Goal: Information Seeking & Learning: Find specific fact

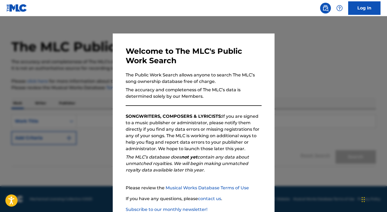
scroll to position [35, 0]
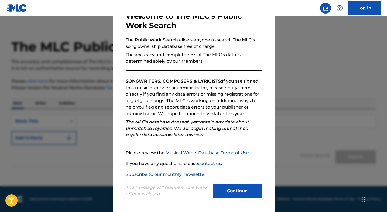
click at [250, 182] on div "This message will reappear one week after it is closed. Continue" at bounding box center [194, 187] width 136 height 21
click at [241, 194] on button "Continue" at bounding box center [237, 190] width 49 height 13
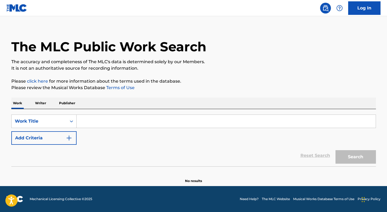
click at [97, 121] on input "Search Form" at bounding box center [226, 121] width 299 height 13
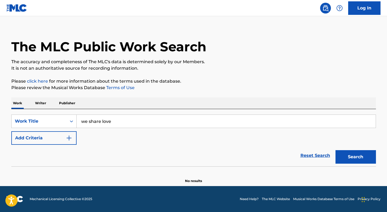
type input "we share love"
click at [336, 150] on button "Search" at bounding box center [356, 156] width 40 height 13
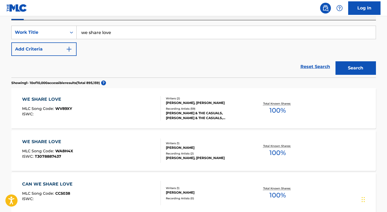
scroll to position [95, 0]
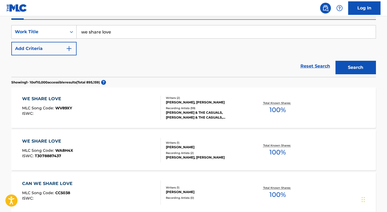
click at [135, 111] on div "WE SHARE LOVE MLC Song Code : WV89XY ISWC :" at bounding box center [91, 107] width 139 height 24
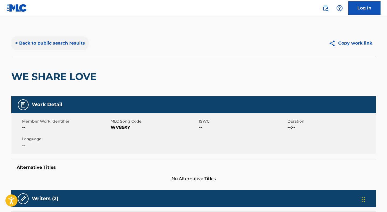
click at [22, 41] on button "< Back to public search results" at bounding box center [49, 42] width 77 height 13
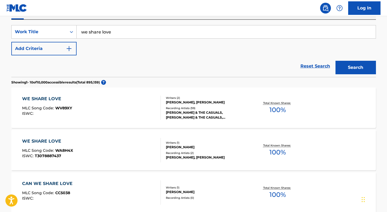
scroll to position [92, 0]
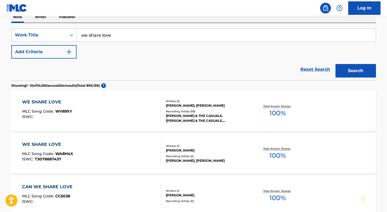
click at [107, 36] on input "we share love" at bounding box center [226, 35] width 299 height 13
type input "town called nowhere"
click at [336, 64] on button "Search" at bounding box center [356, 70] width 40 height 13
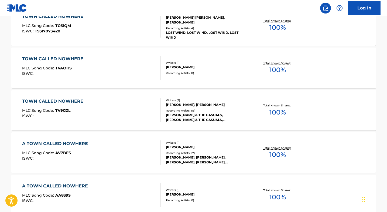
scroll to position [179, 0]
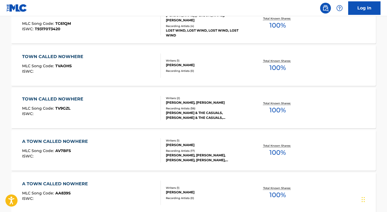
click at [223, 108] on div "Recording Artists ( 56 )" at bounding box center [206, 108] width 81 height 4
